Goal: Information Seeking & Learning: Learn about a topic

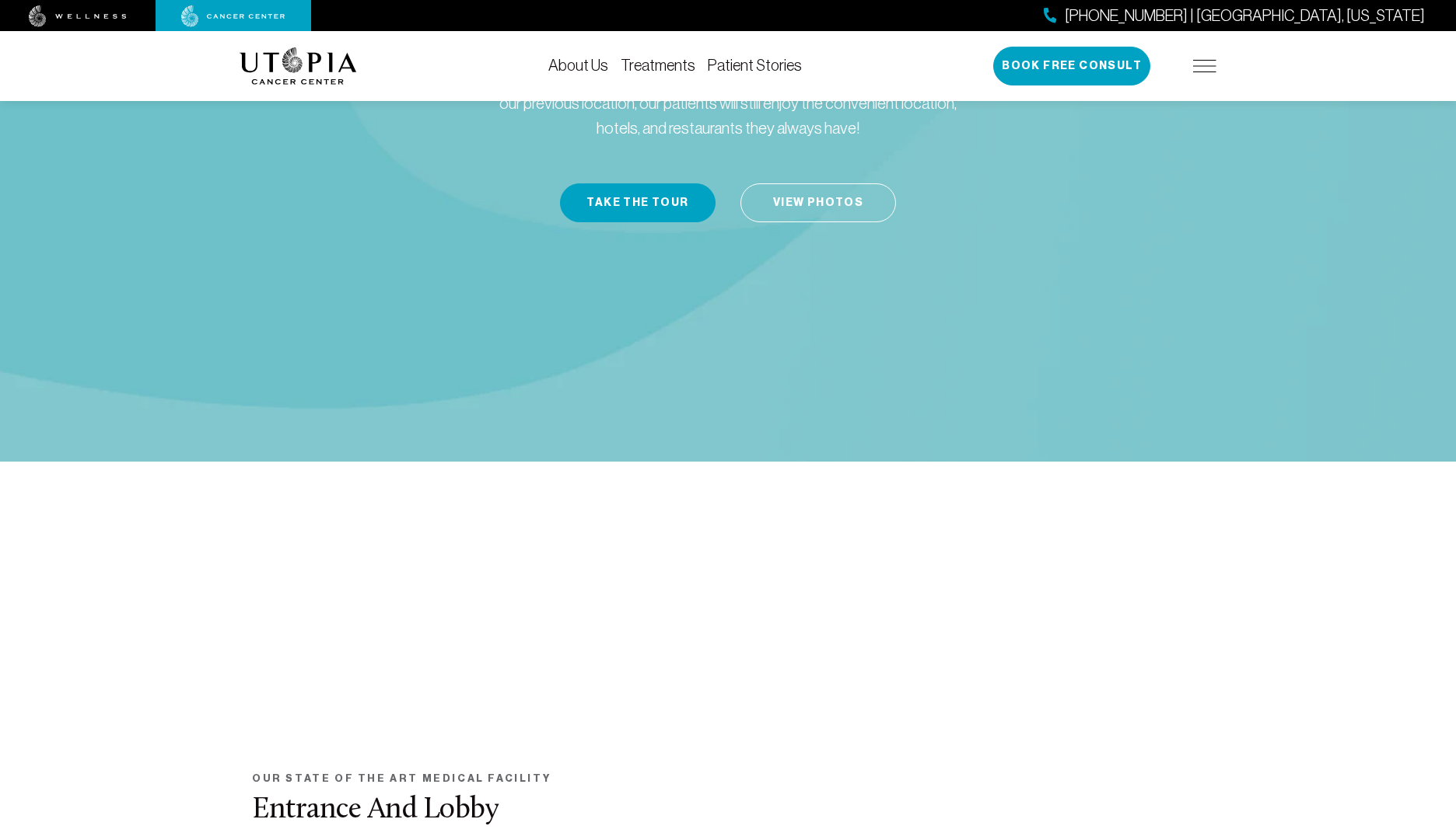
scroll to position [222, 0]
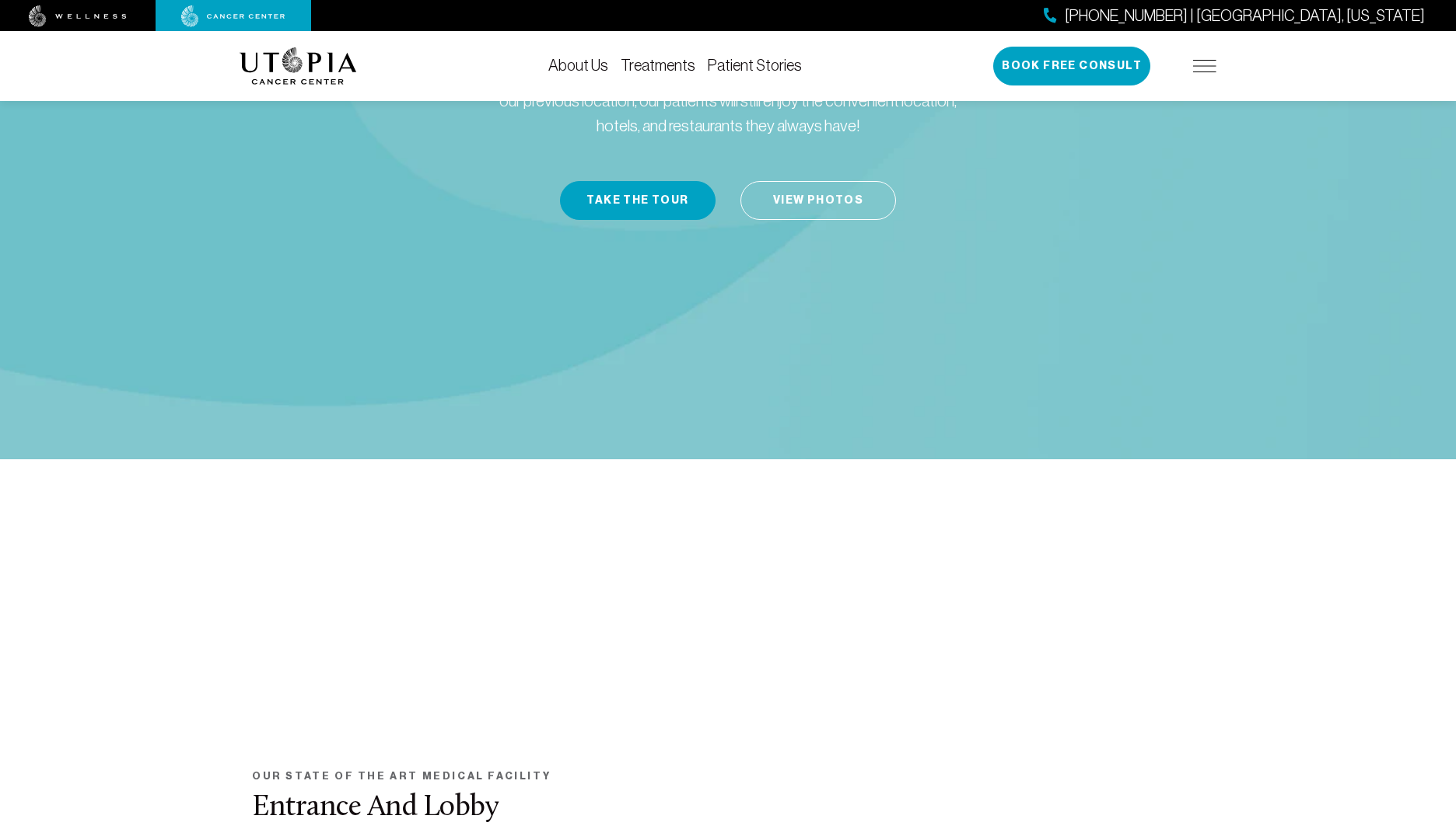
click at [673, 71] on link "Treatments" at bounding box center [658, 65] width 75 height 17
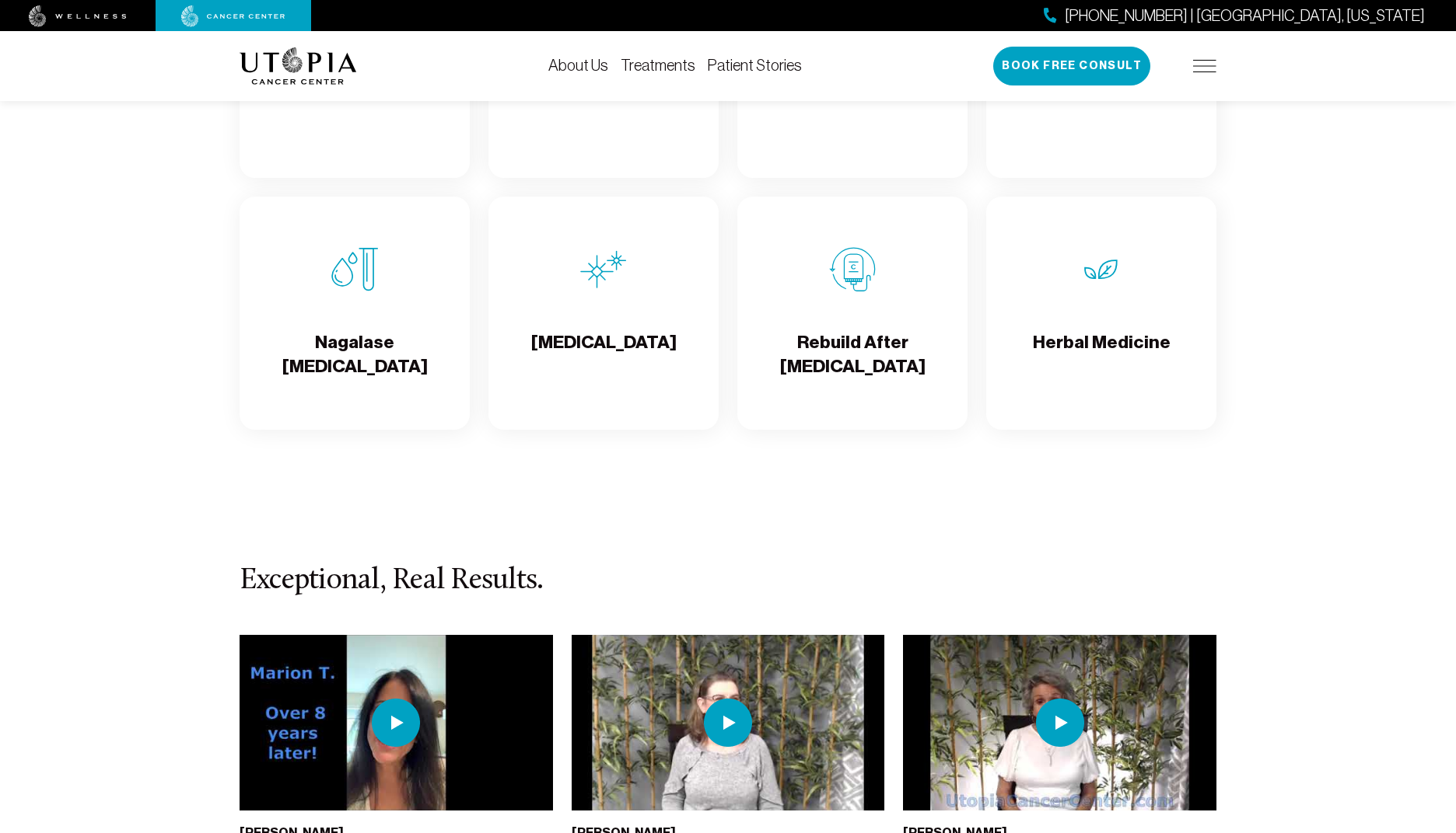
scroll to position [2866, 0]
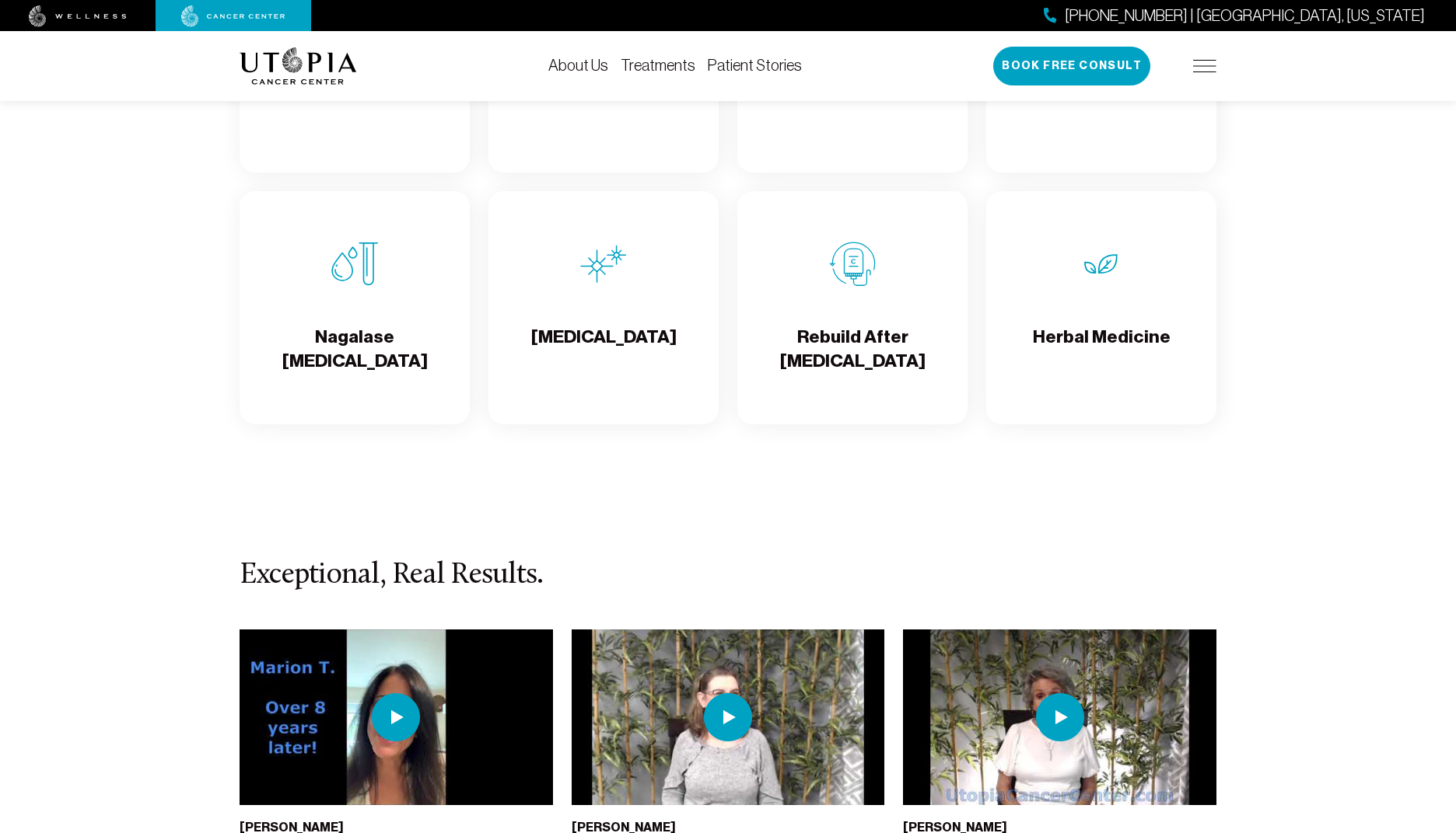
click at [861, 344] on h4 "Rebuild After [MEDICAL_DATA]" at bounding box center [852, 350] width 205 height 50
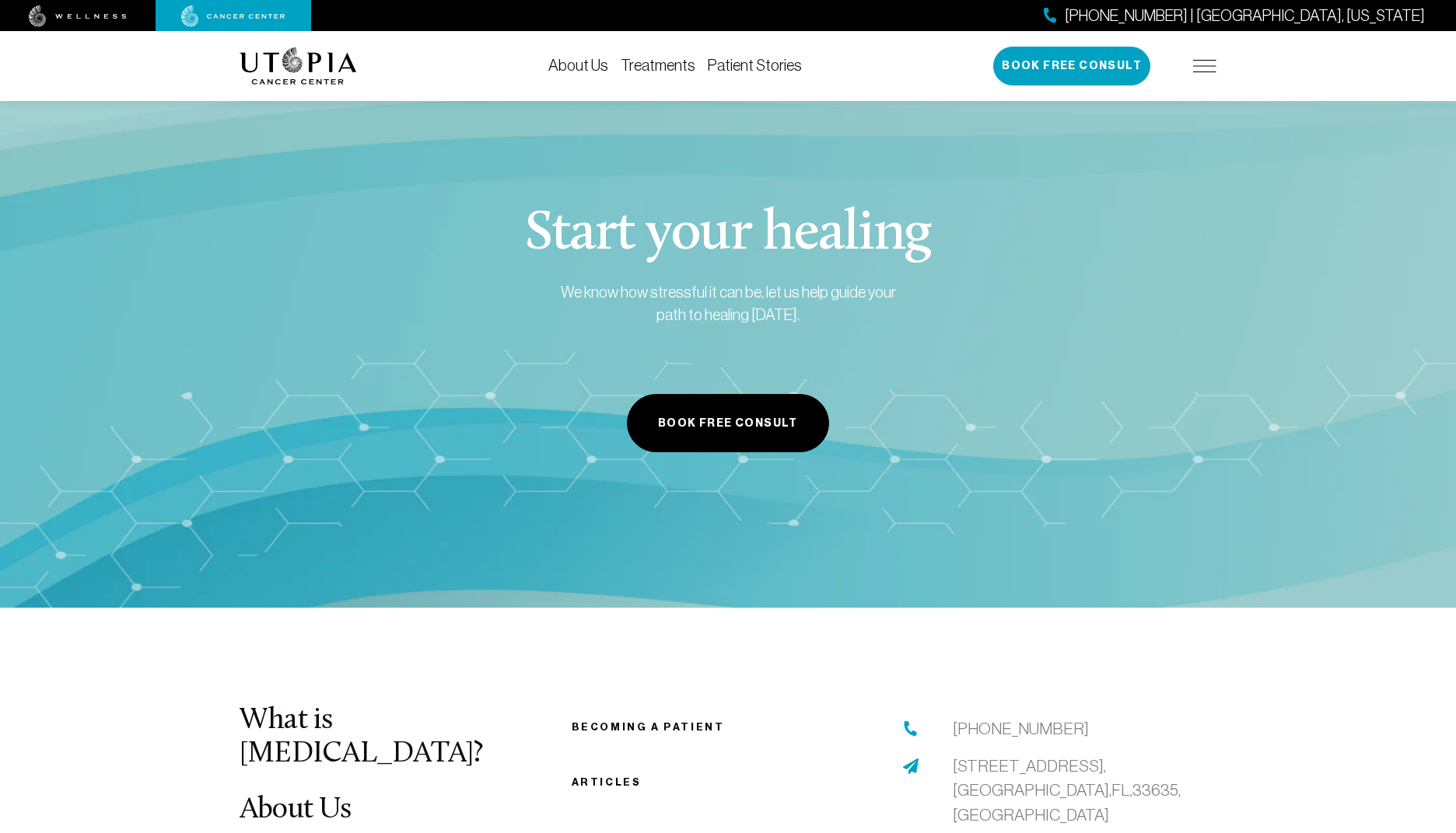
scroll to position [5225, 1]
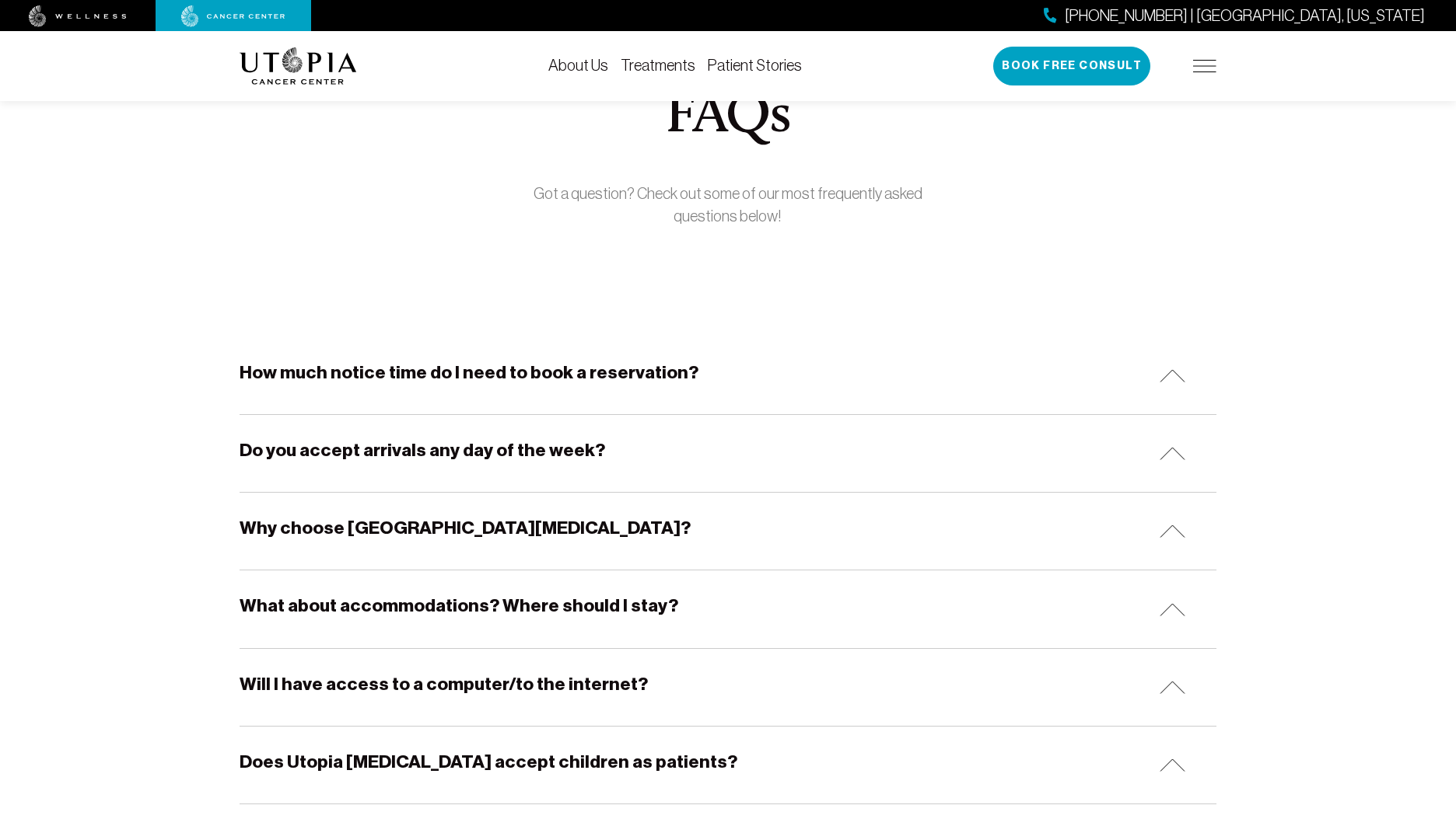
scroll to position [78, 0]
click at [622, 369] on h5 "How much notice time do I need to book a reservation?" at bounding box center [469, 372] width 459 height 24
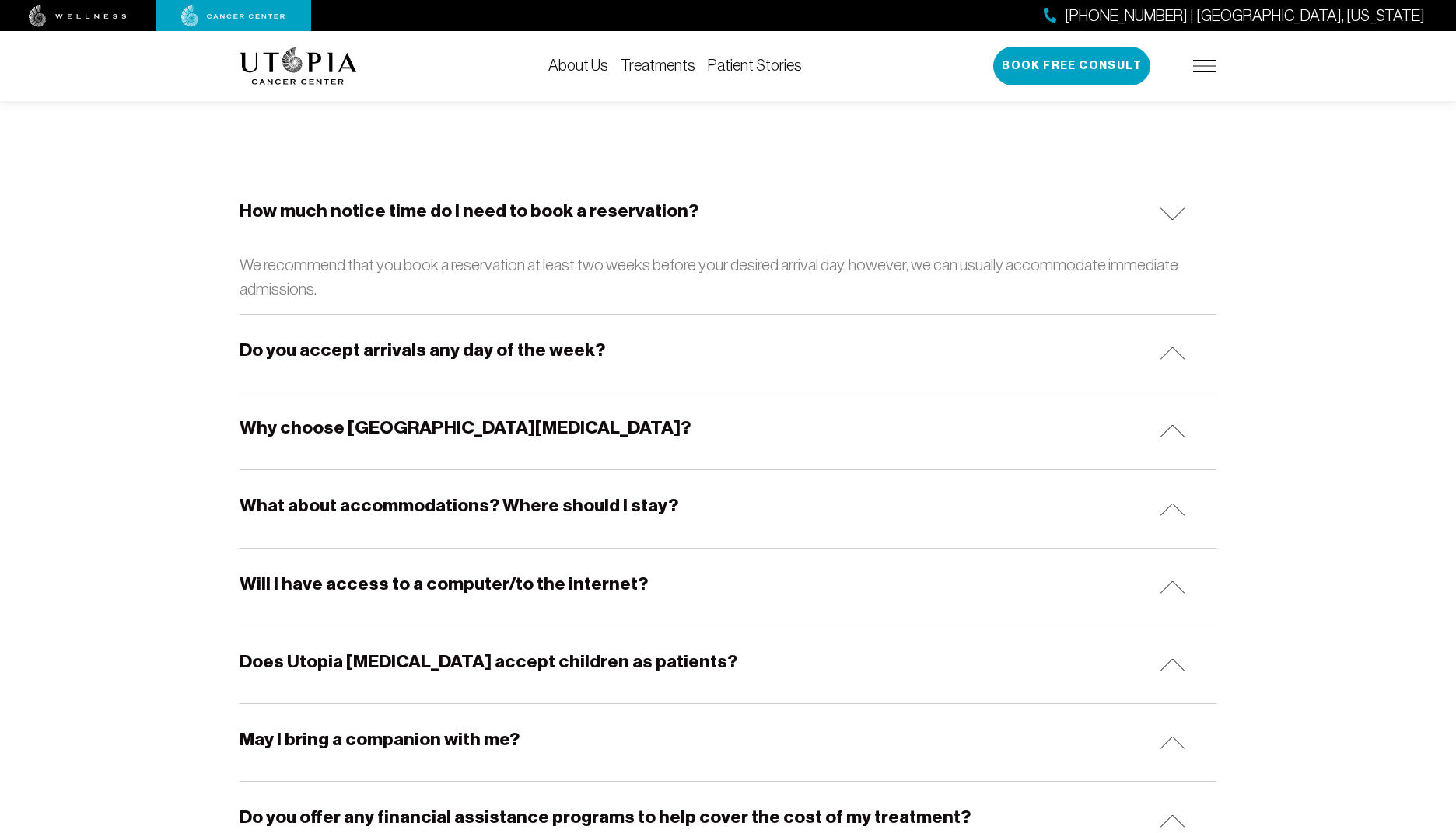
scroll to position [240, 0]
click at [549, 351] on h5 "Do you accept arrivals any day of the week?" at bounding box center [423, 349] width 366 height 24
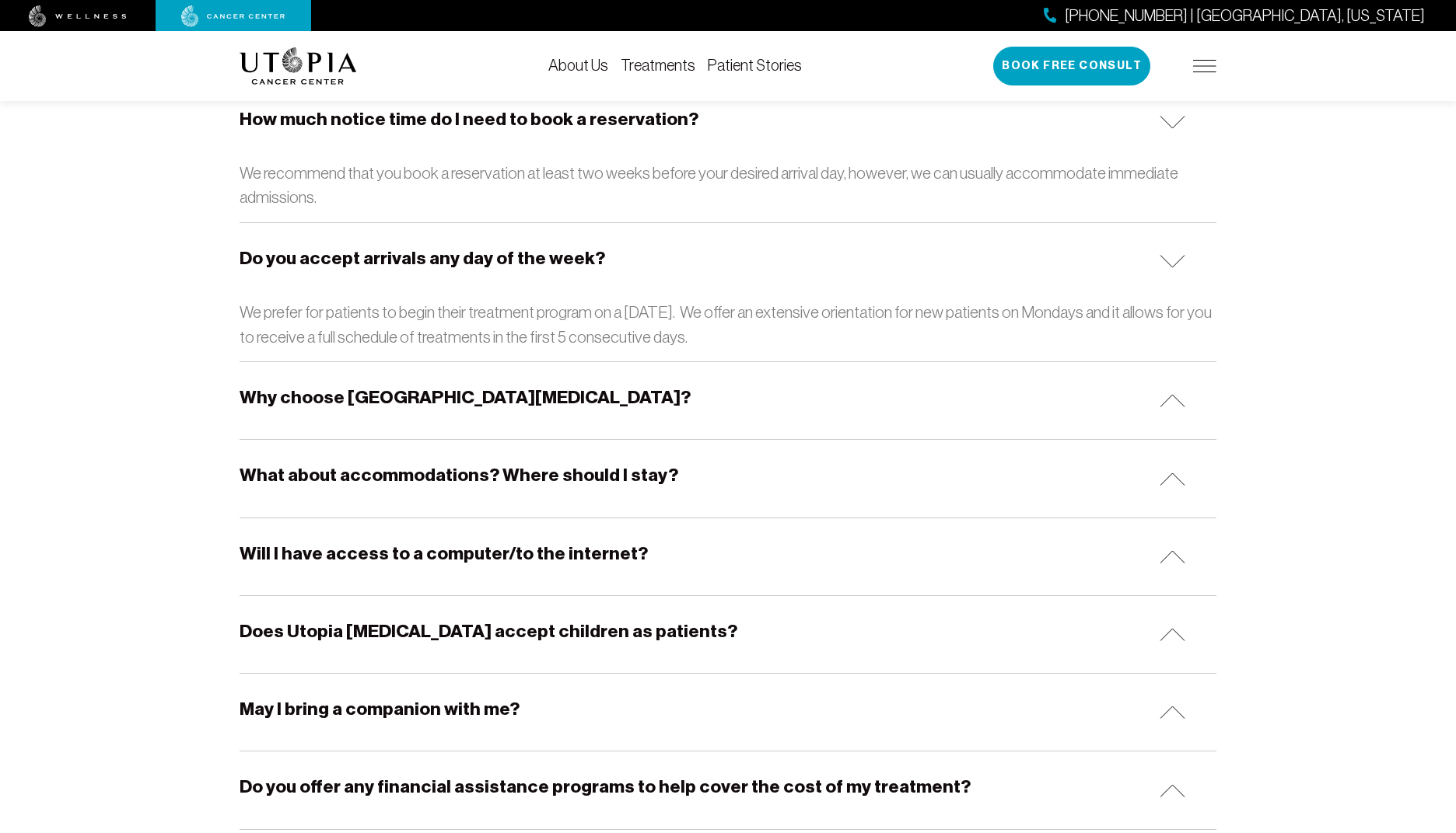
scroll to position [331, 0]
click at [499, 396] on h5 "Why choose [GEOGRAPHIC_DATA][MEDICAL_DATA]?" at bounding box center [465, 397] width 451 height 24
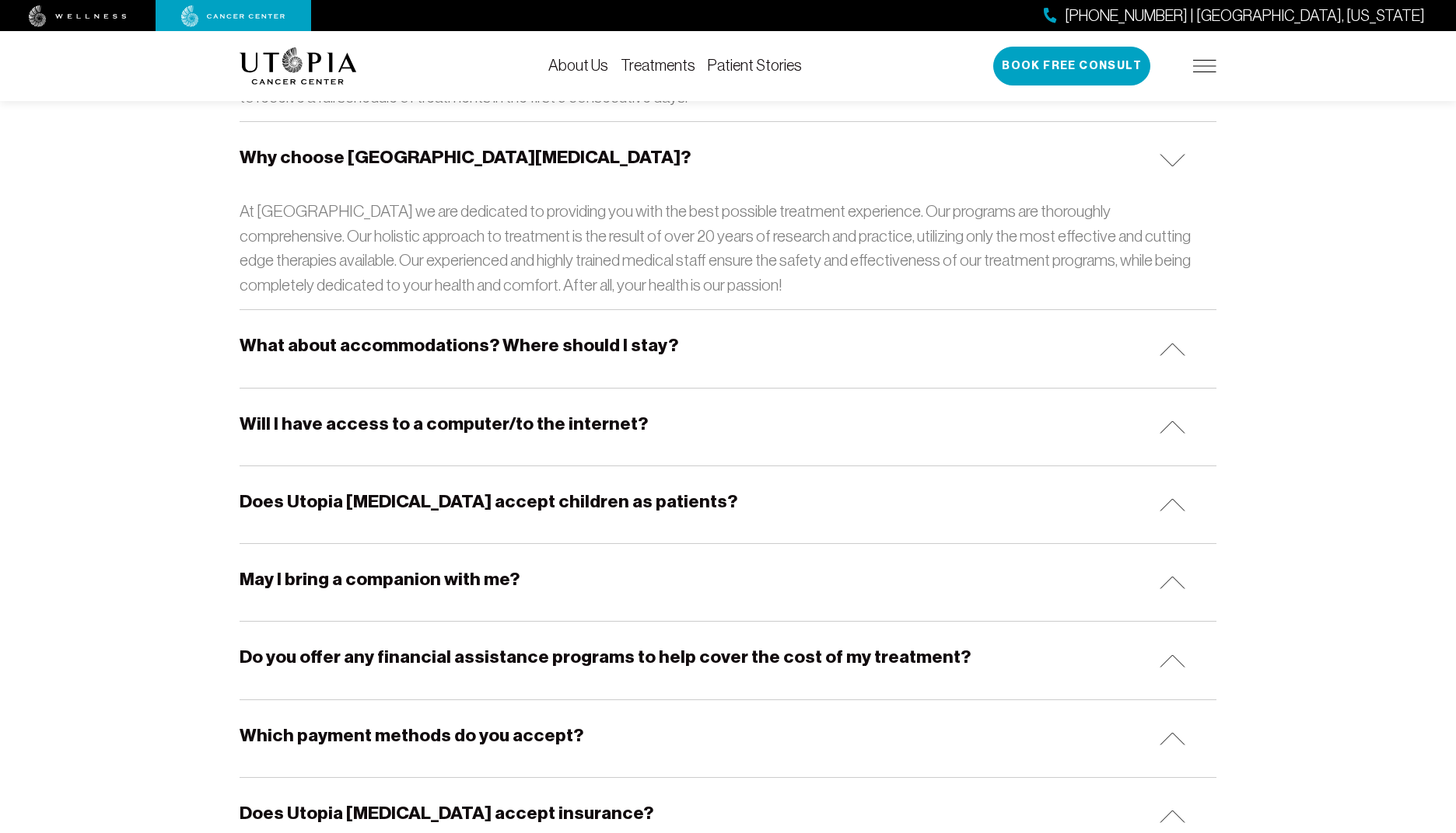
scroll to position [573, 0]
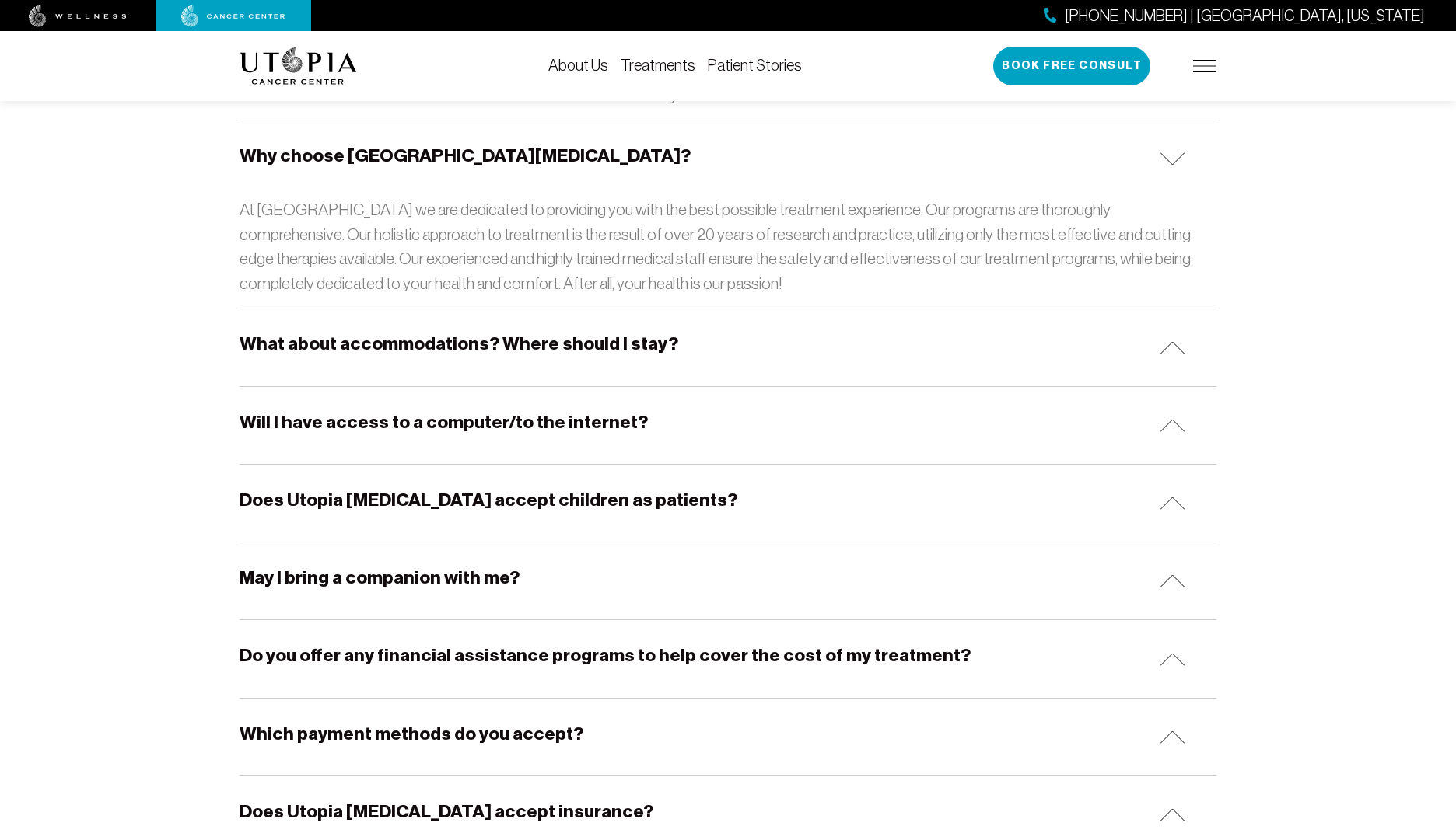
click at [569, 340] on h5 "What about accommodations? Where should I stay?" at bounding box center [459, 343] width 439 height 24
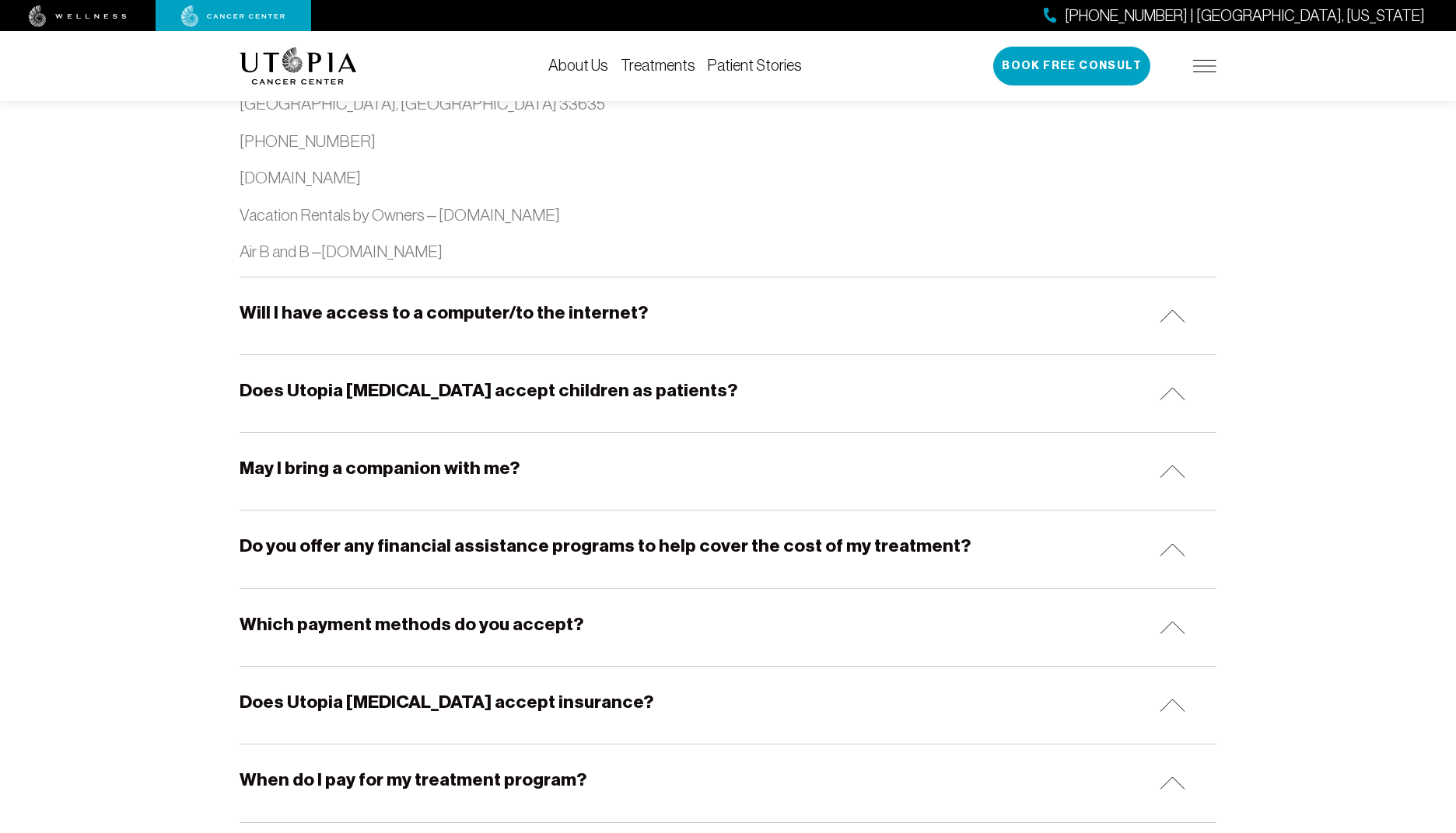
scroll to position [1928, 0]
click at [569, 303] on h5 "Will I have access to a computer/to the internet?" at bounding box center [443, 314] width 408 height 24
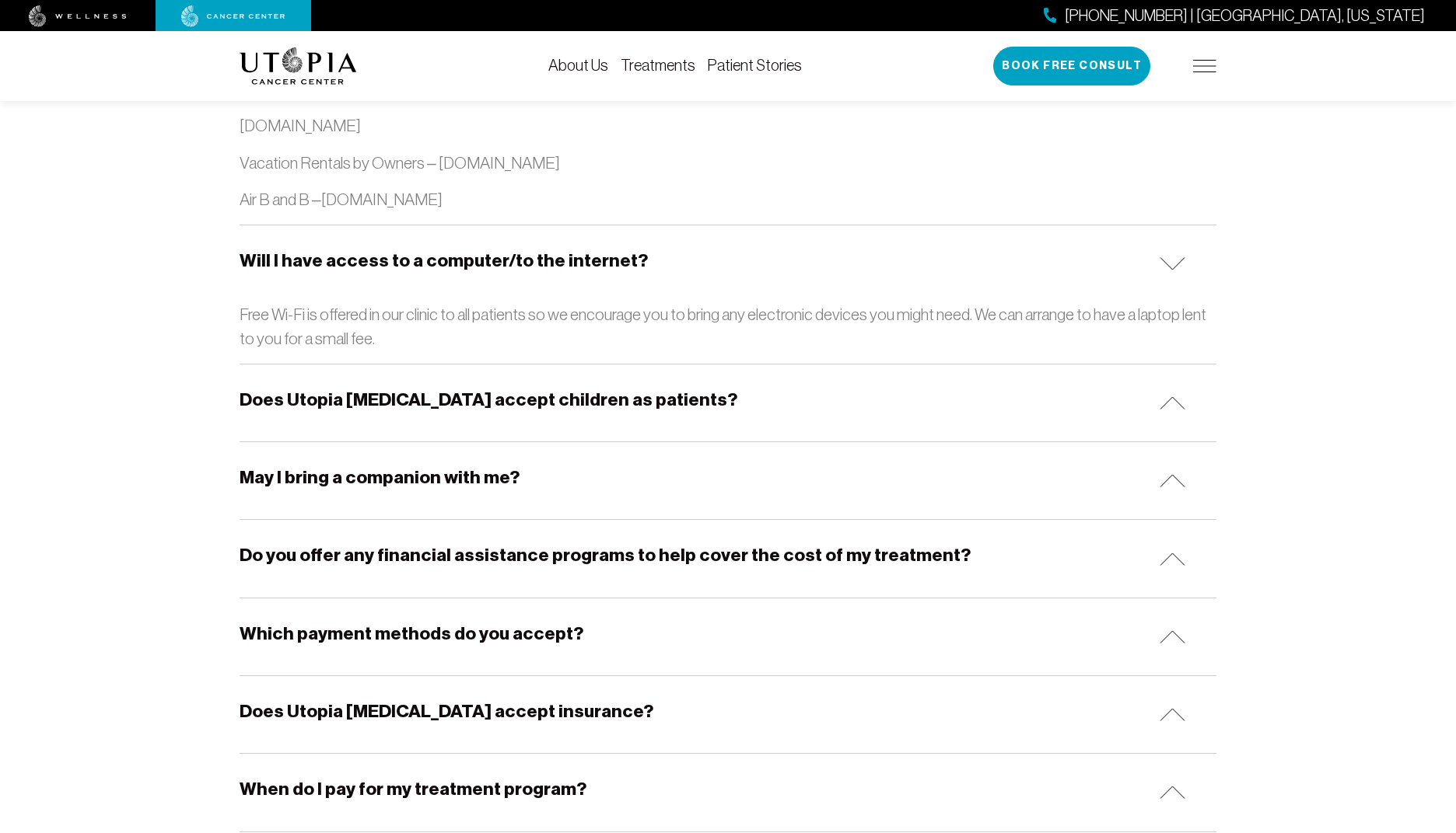
scroll to position [1998, 0]
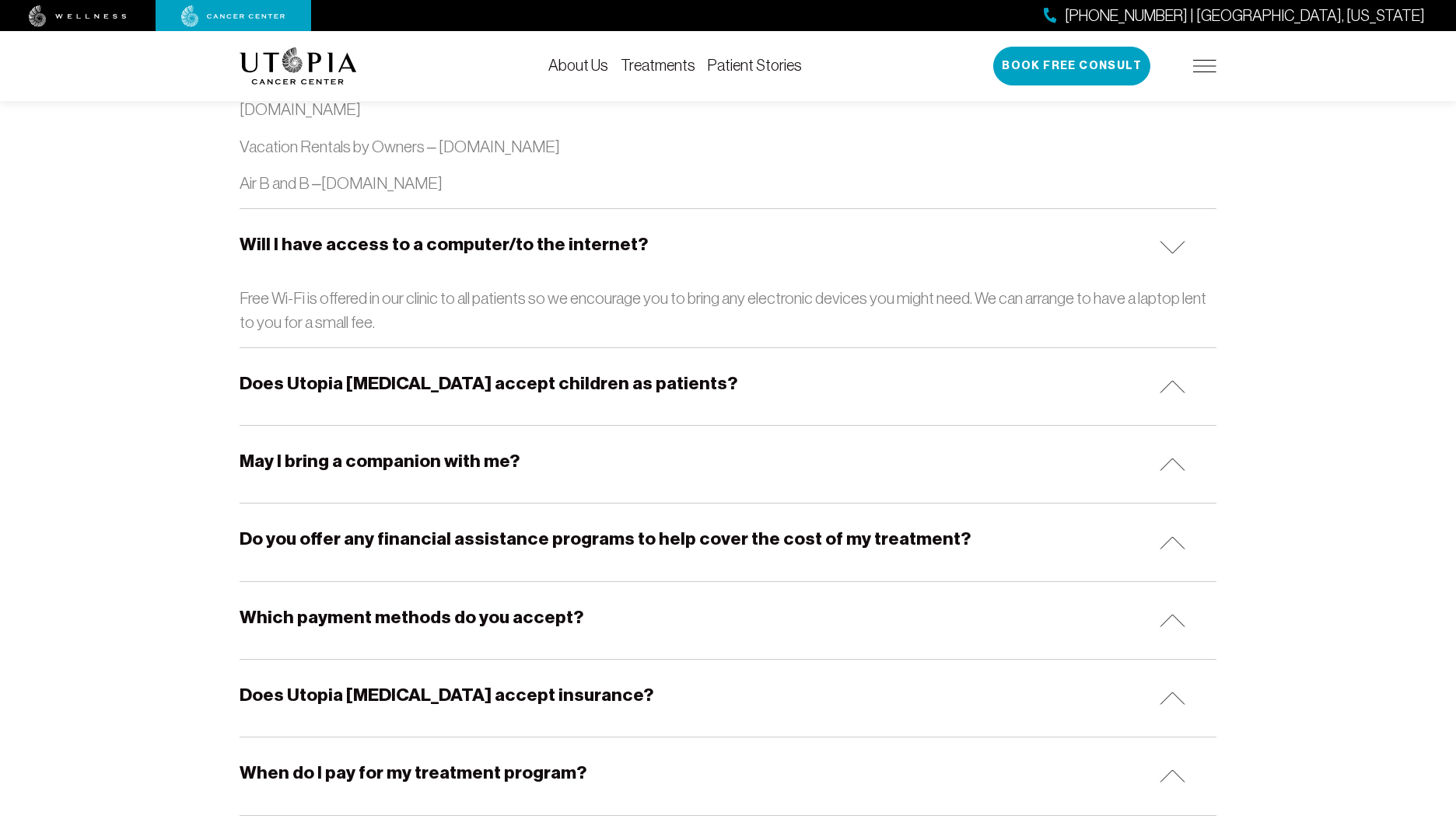
click at [476, 449] on h5 "May I bring a companion with me?" at bounding box center [379, 461] width 280 height 24
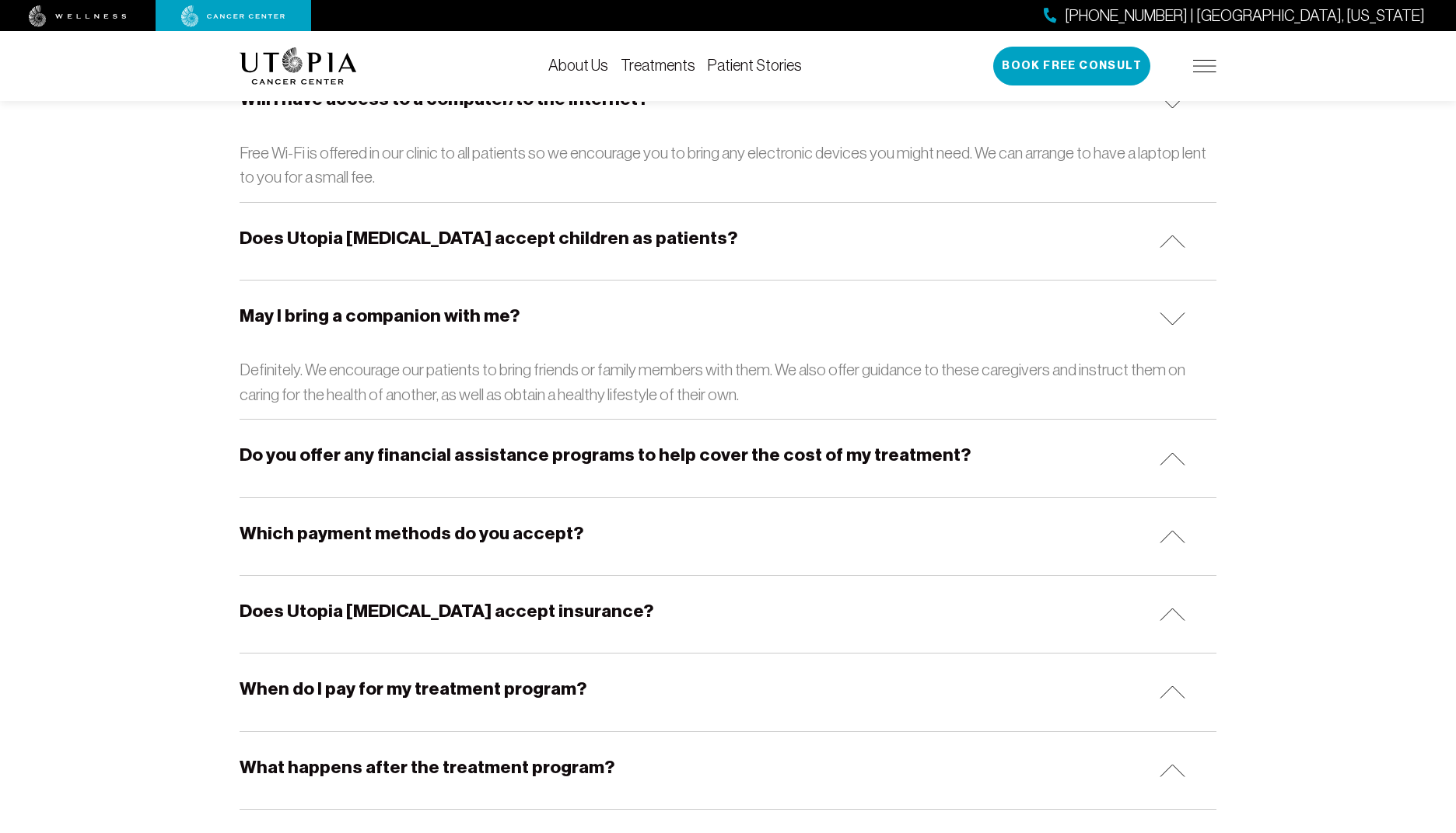
scroll to position [2148, 0]
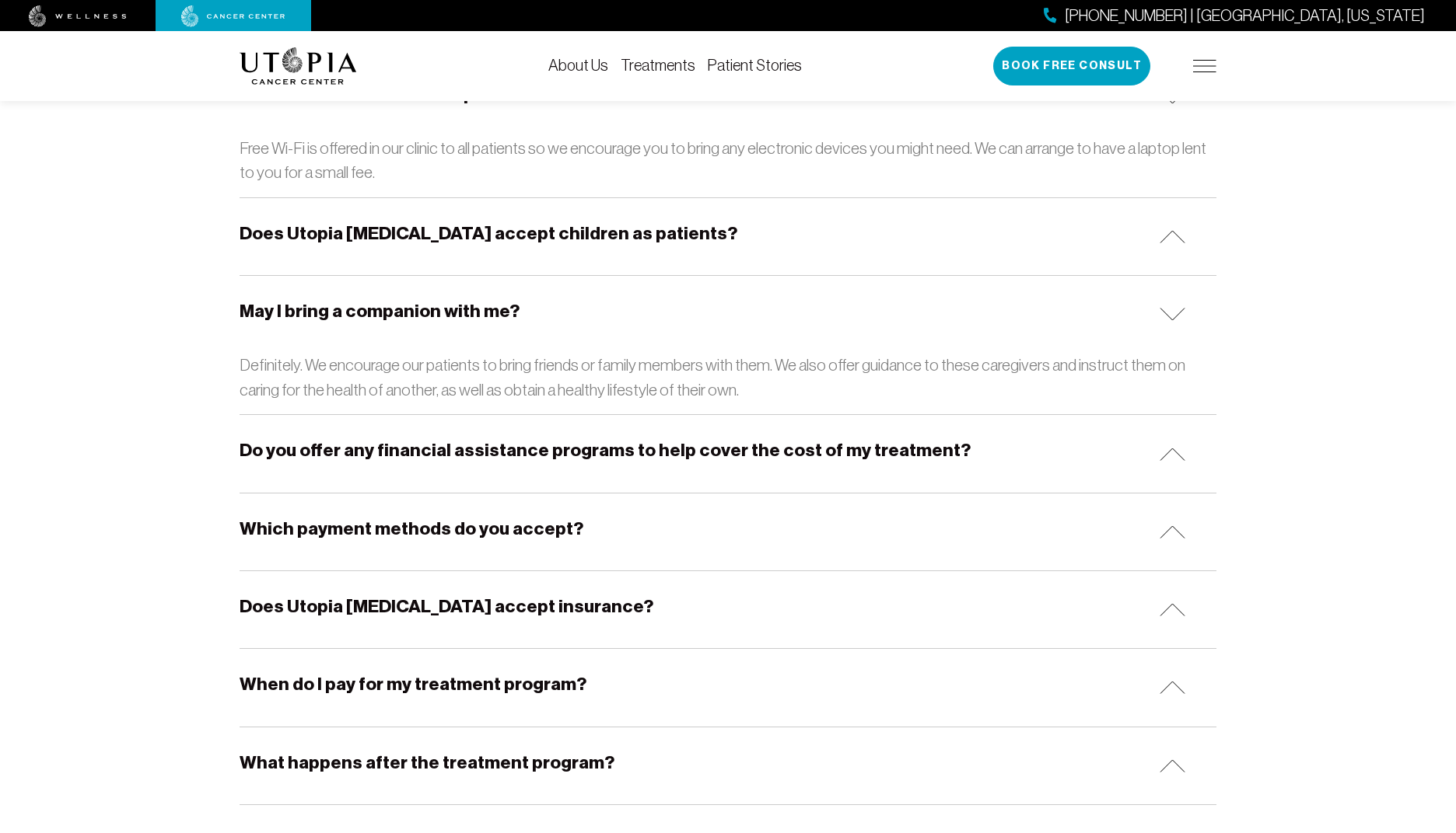
click at [575, 439] on h5 "Do you offer any financial assistance programs to help cover the cost of my tre…" at bounding box center [605, 450] width 731 height 24
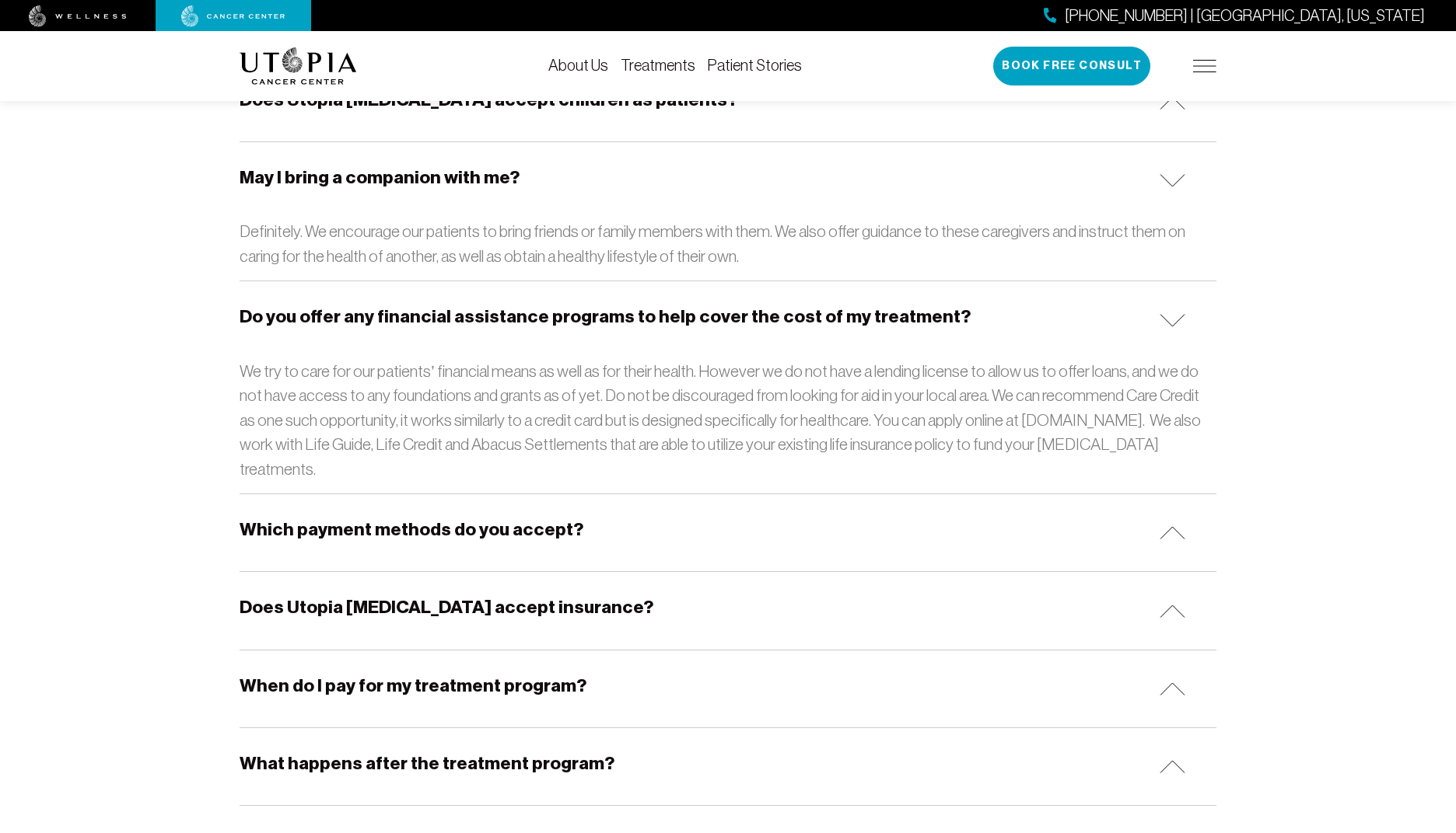
scroll to position [2301, 0]
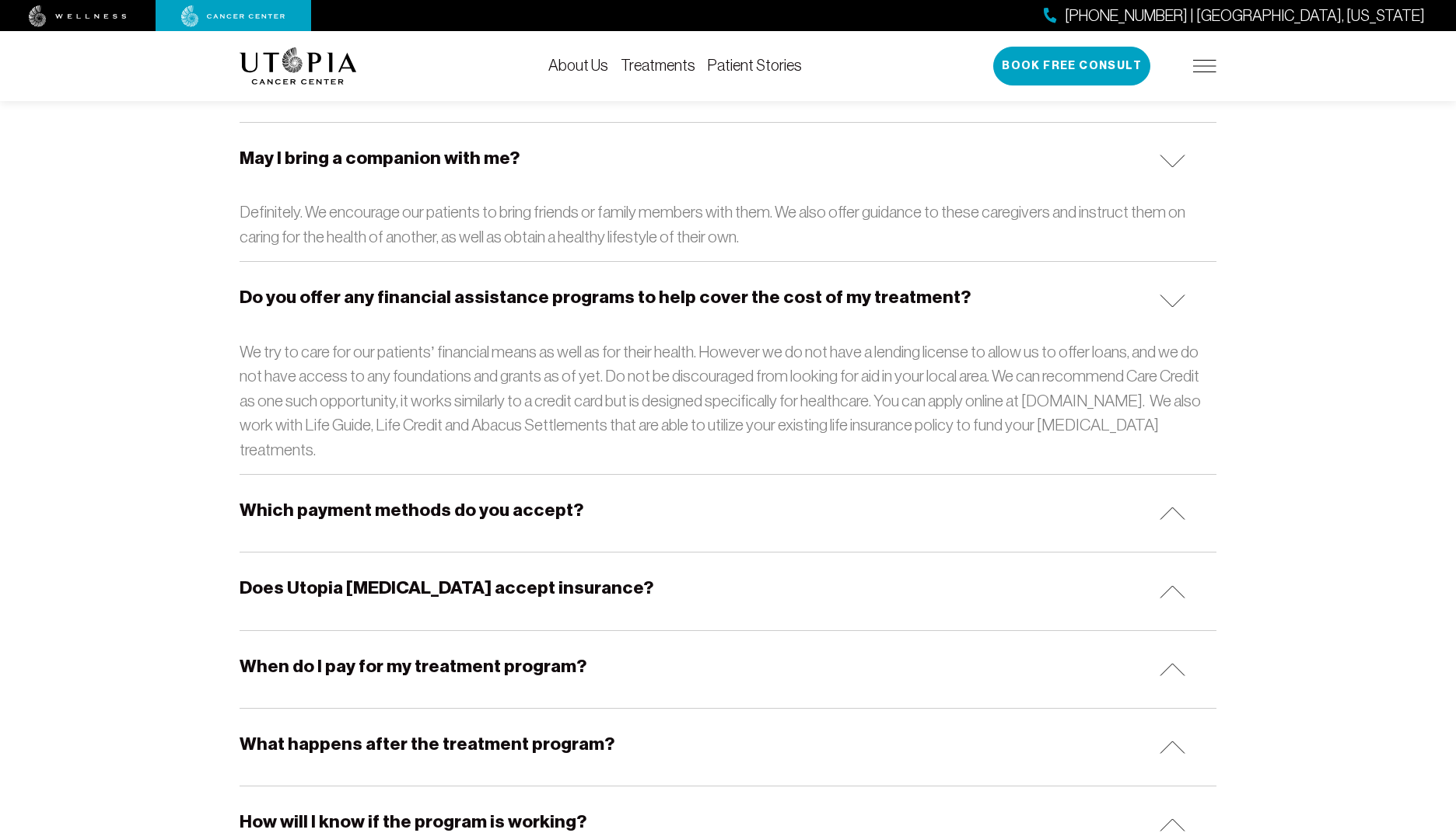
click at [405, 498] on h5 "Which payment methods do you accept?" at bounding box center [411, 510] width 343 height 24
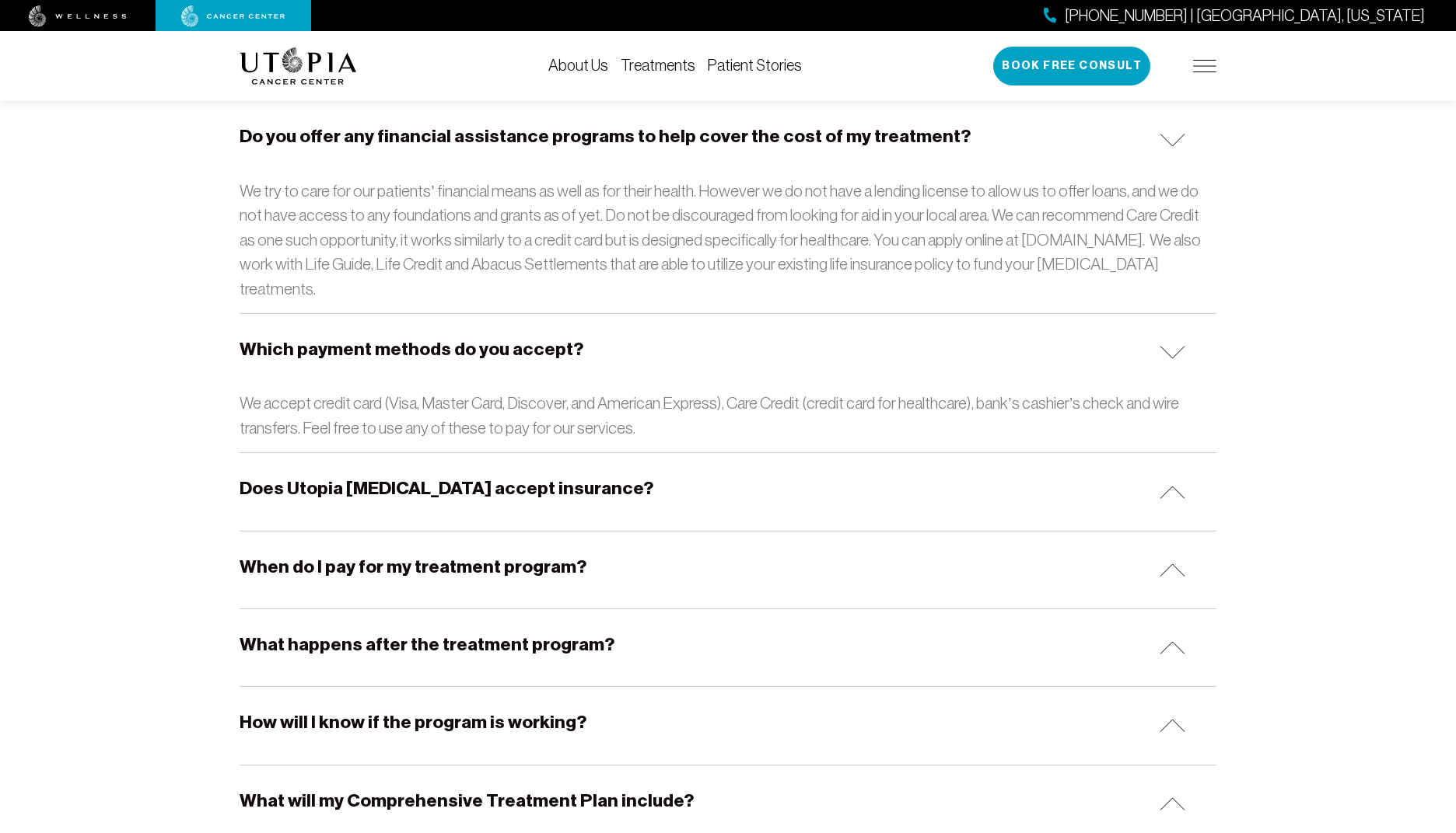
scroll to position [2463, 0]
click at [442, 475] on h5 "Does Utopia [MEDICAL_DATA] accept insurance?" at bounding box center [446, 487] width 414 height 24
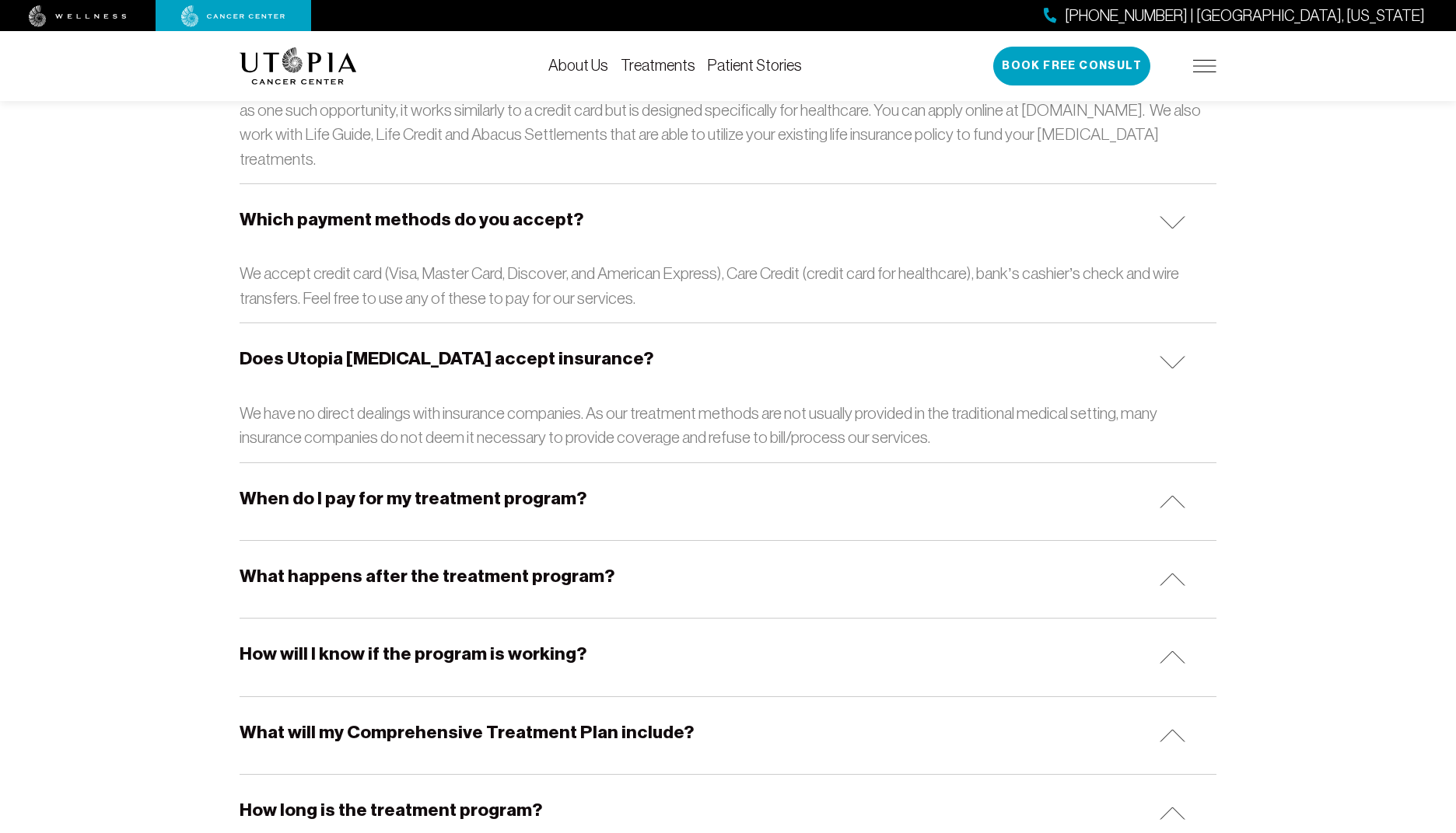
scroll to position [2593, 0]
click at [411, 485] on h5 "When do I pay for my treatment program?" at bounding box center [413, 497] width 347 height 24
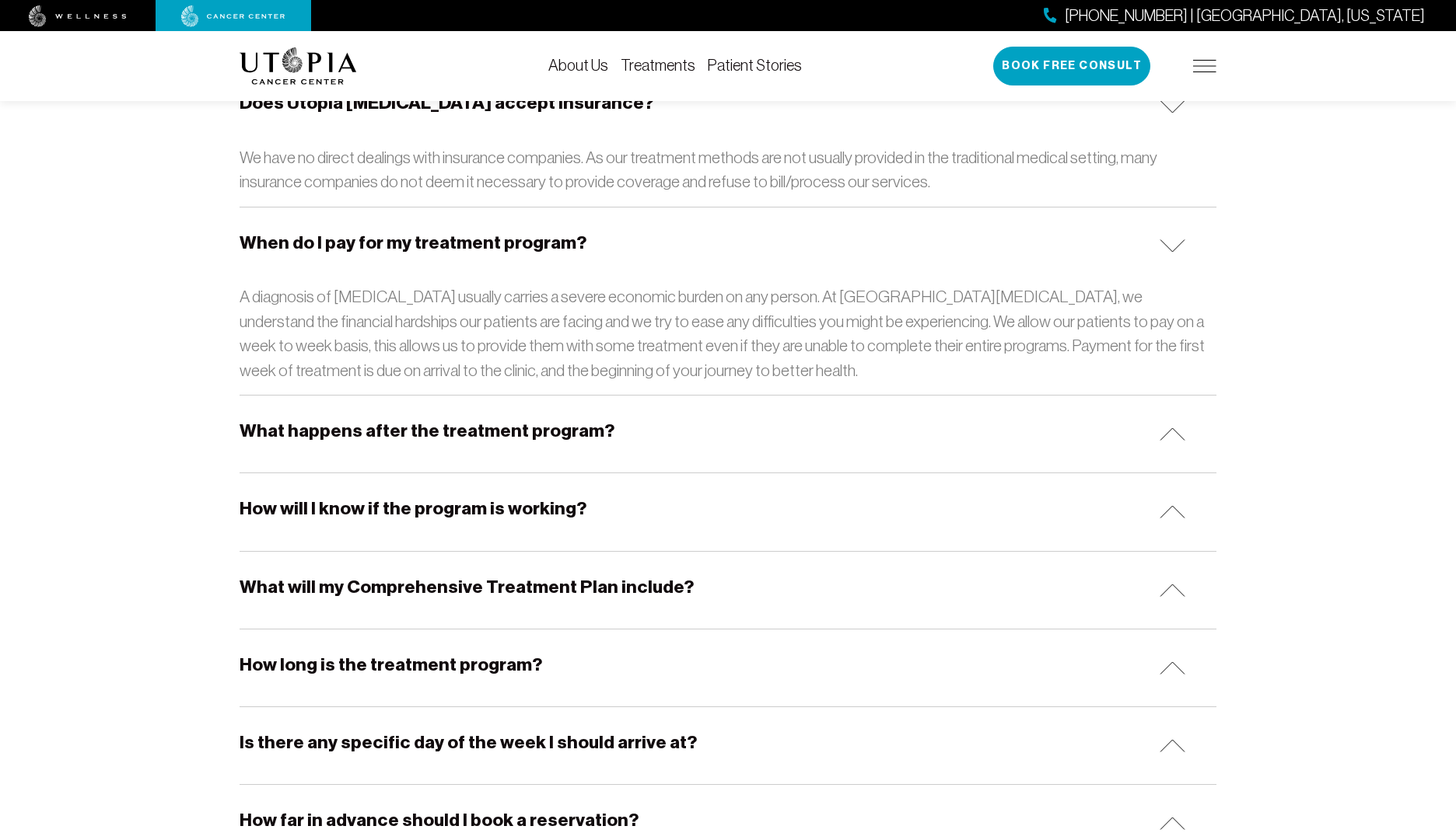
scroll to position [2849, 0]
click at [457, 417] on h5 "What happens after the treatment program?" at bounding box center [427, 429] width 375 height 24
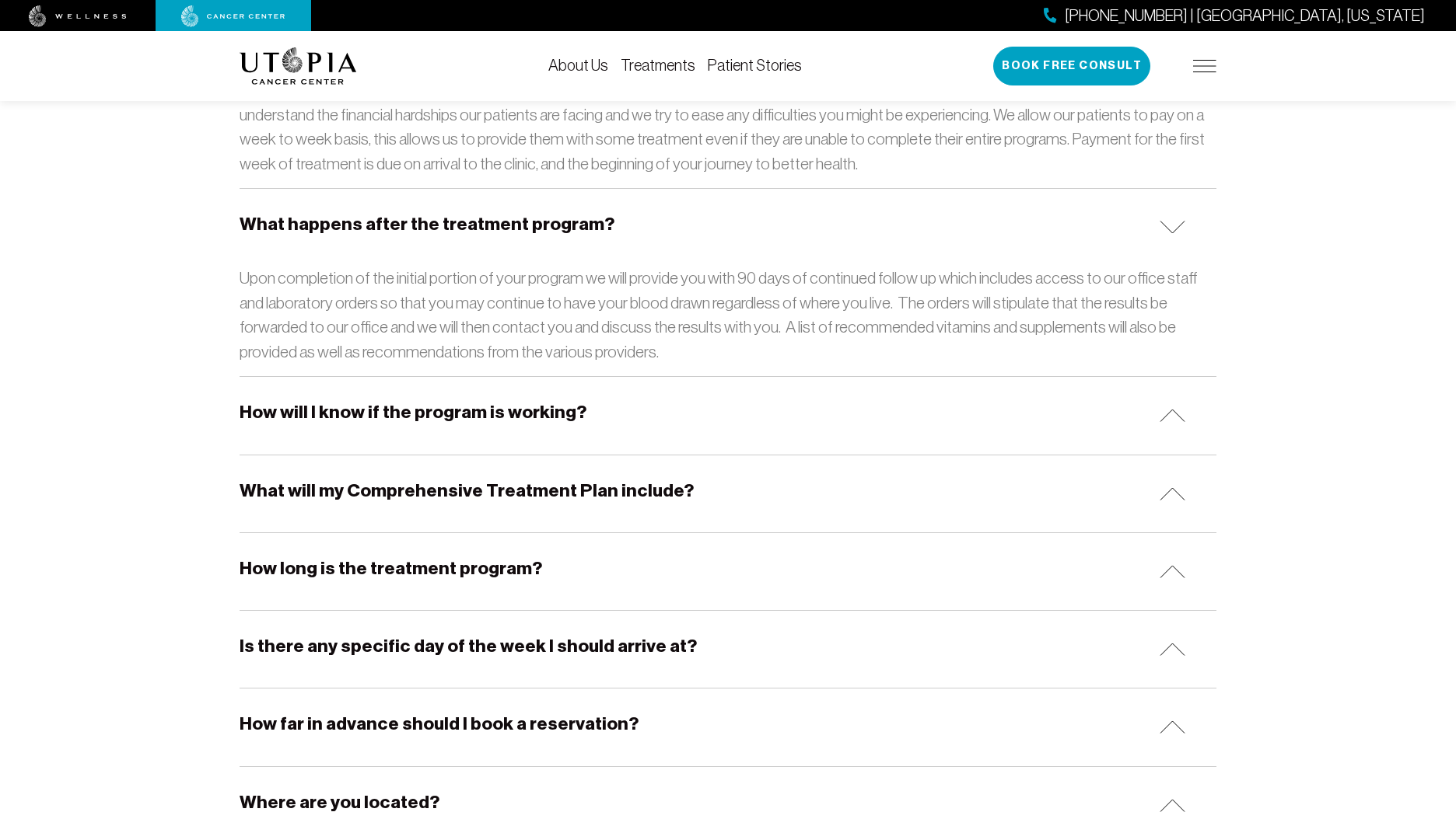
scroll to position [3062, 0]
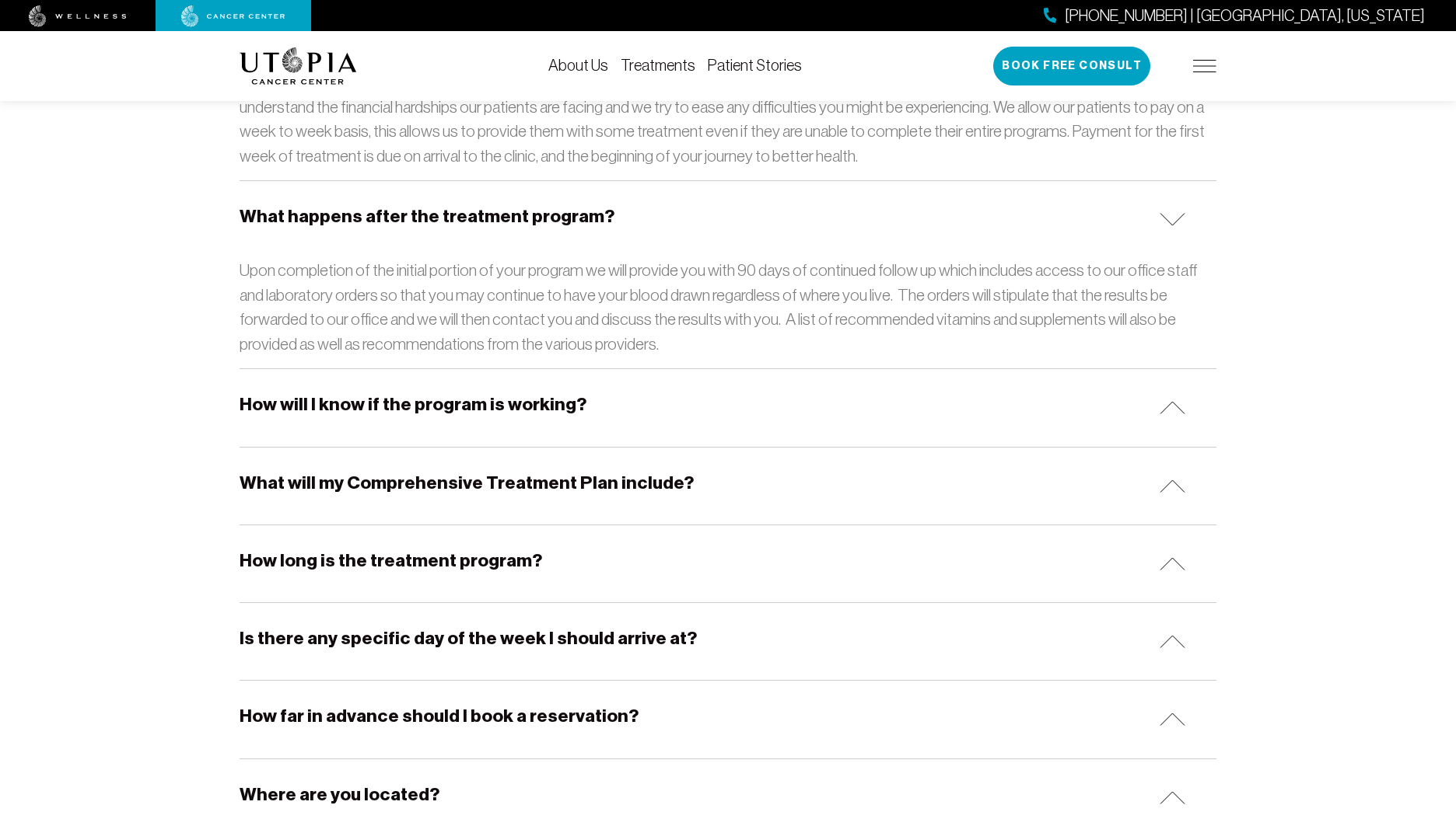
click at [557, 471] on h5 "What will my Comprehensive Treatment Plan include?" at bounding box center [467, 483] width 454 height 24
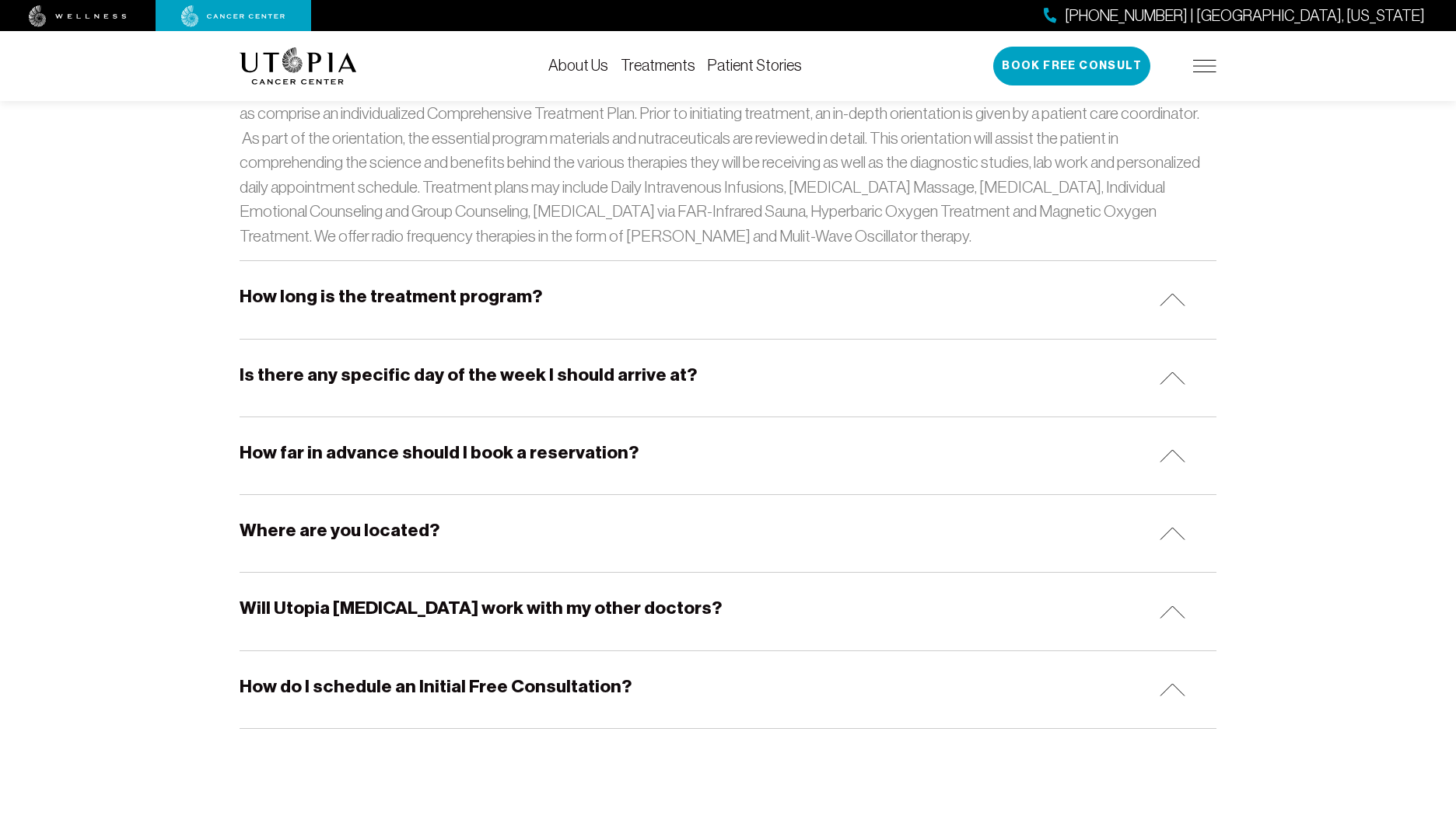
scroll to position [3510, 0]
click at [498, 284] on h5 "How long is the treatment program?" at bounding box center [391, 295] width 303 height 24
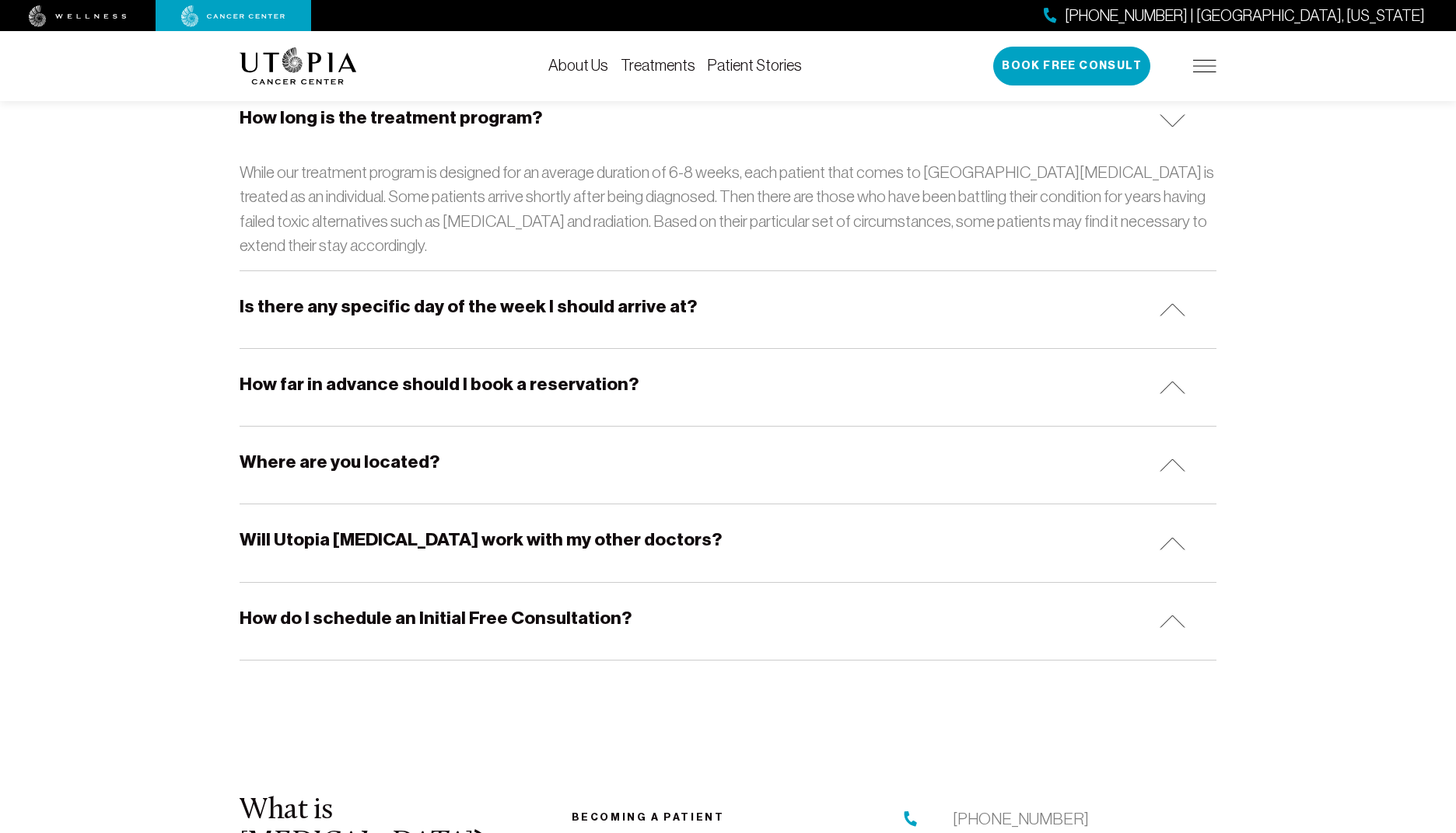
scroll to position [3690, 0]
click at [378, 449] on h5 "Where are you located?" at bounding box center [340, 461] width 200 height 24
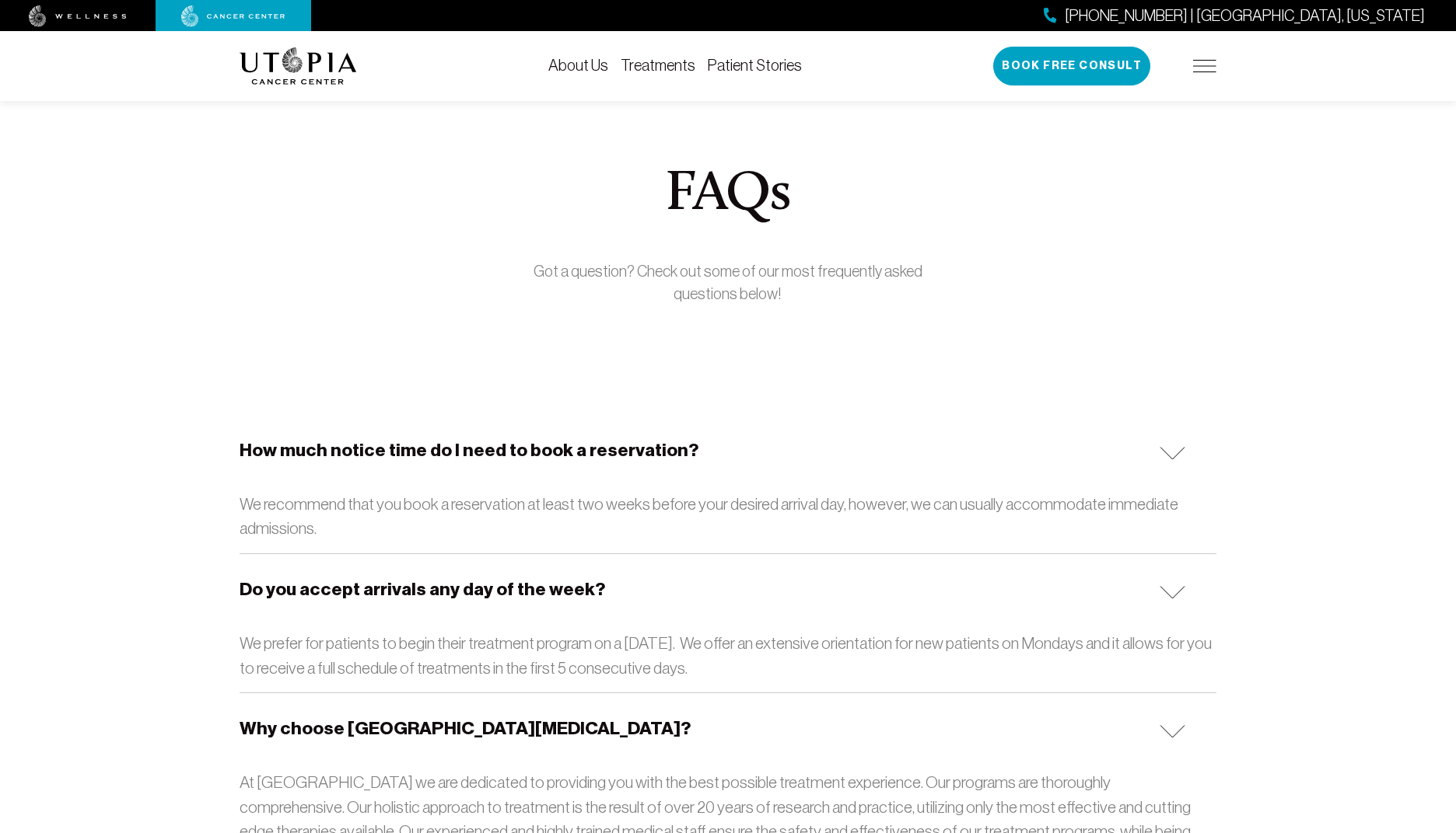
scroll to position [0, 0]
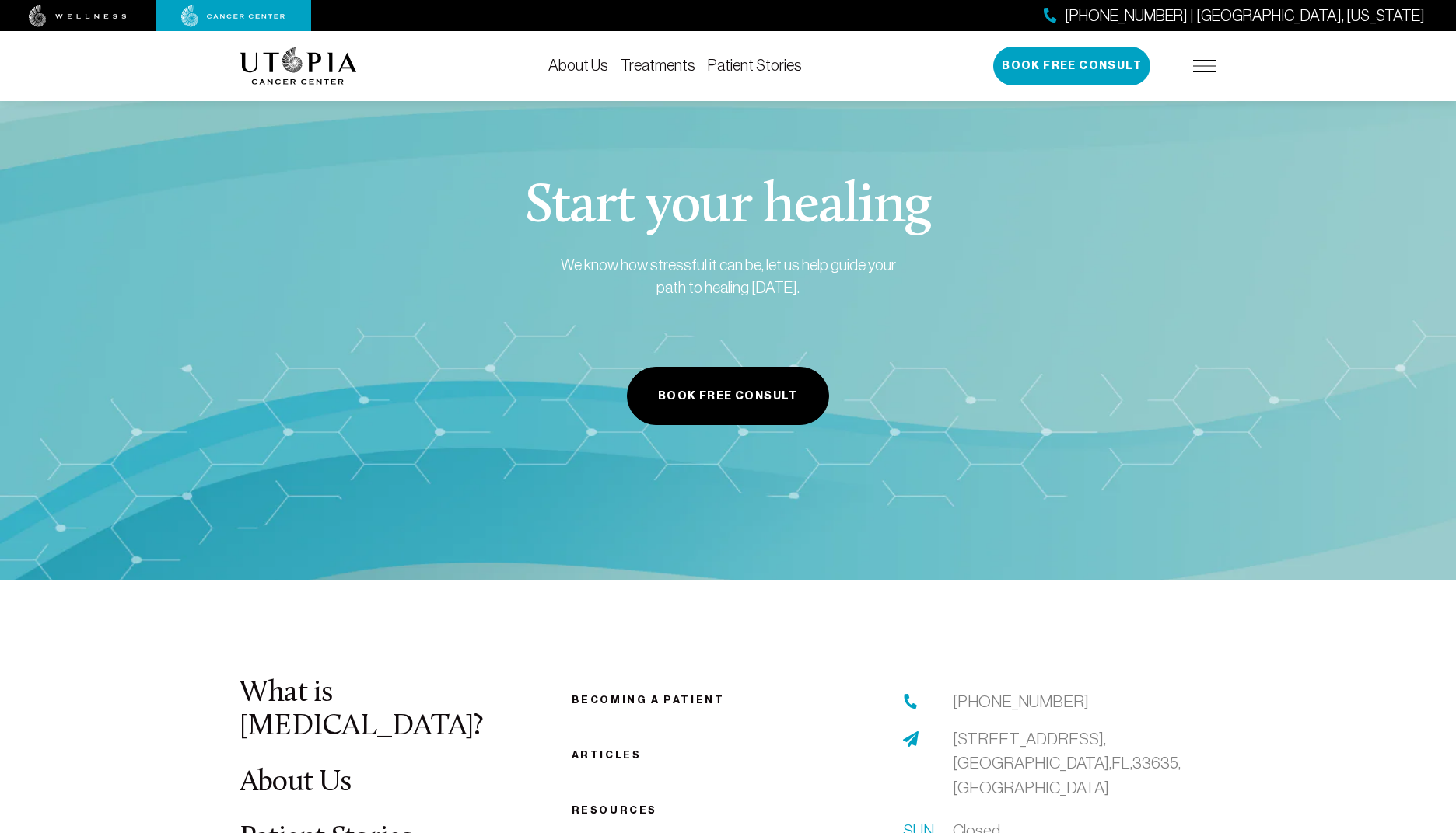
scroll to position [5251, 0]
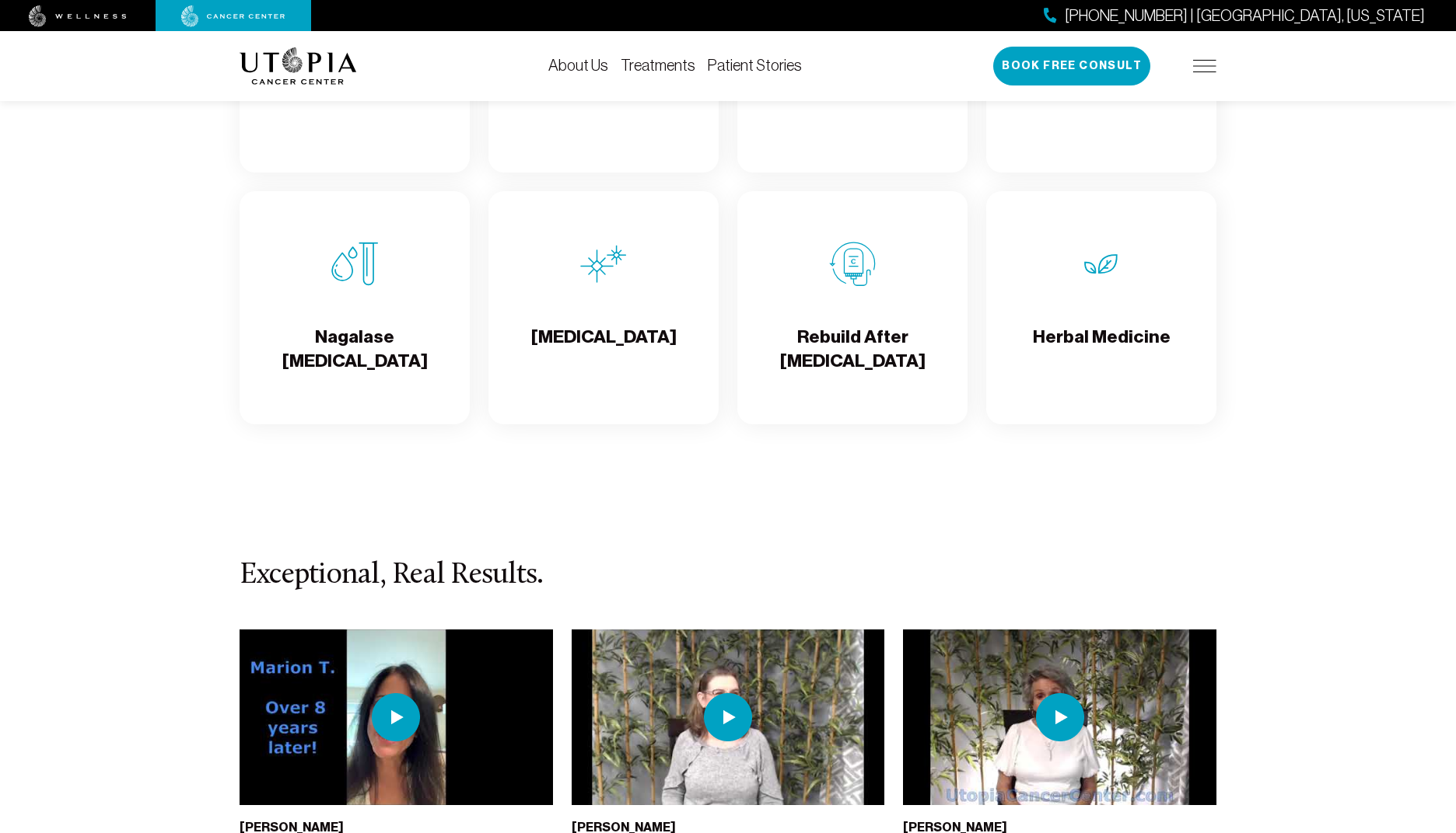
scroll to position [222, 0]
